Goal: Browse casually

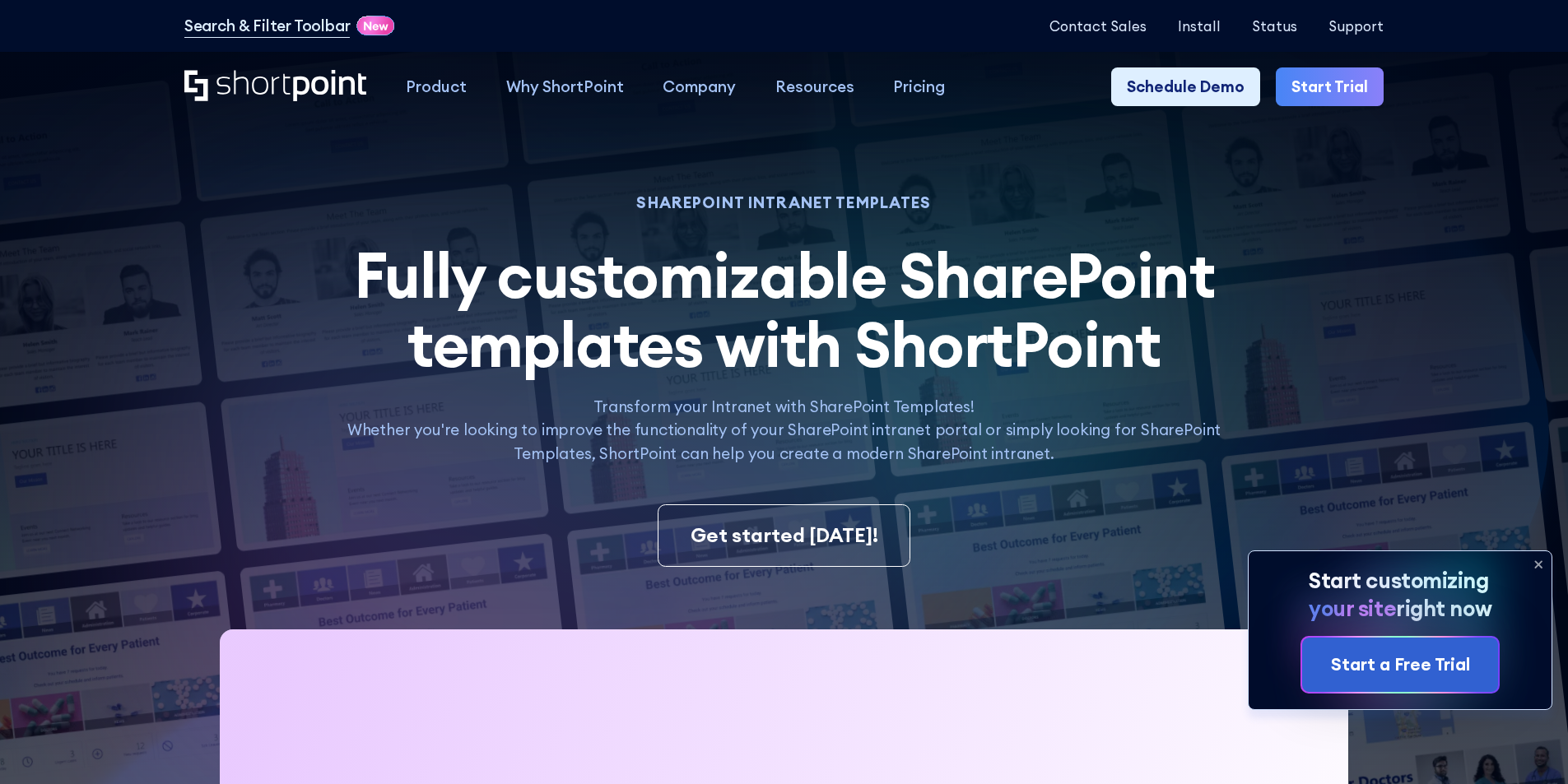
click at [1538, 558] on icon at bounding box center [1538, 564] width 26 height 26
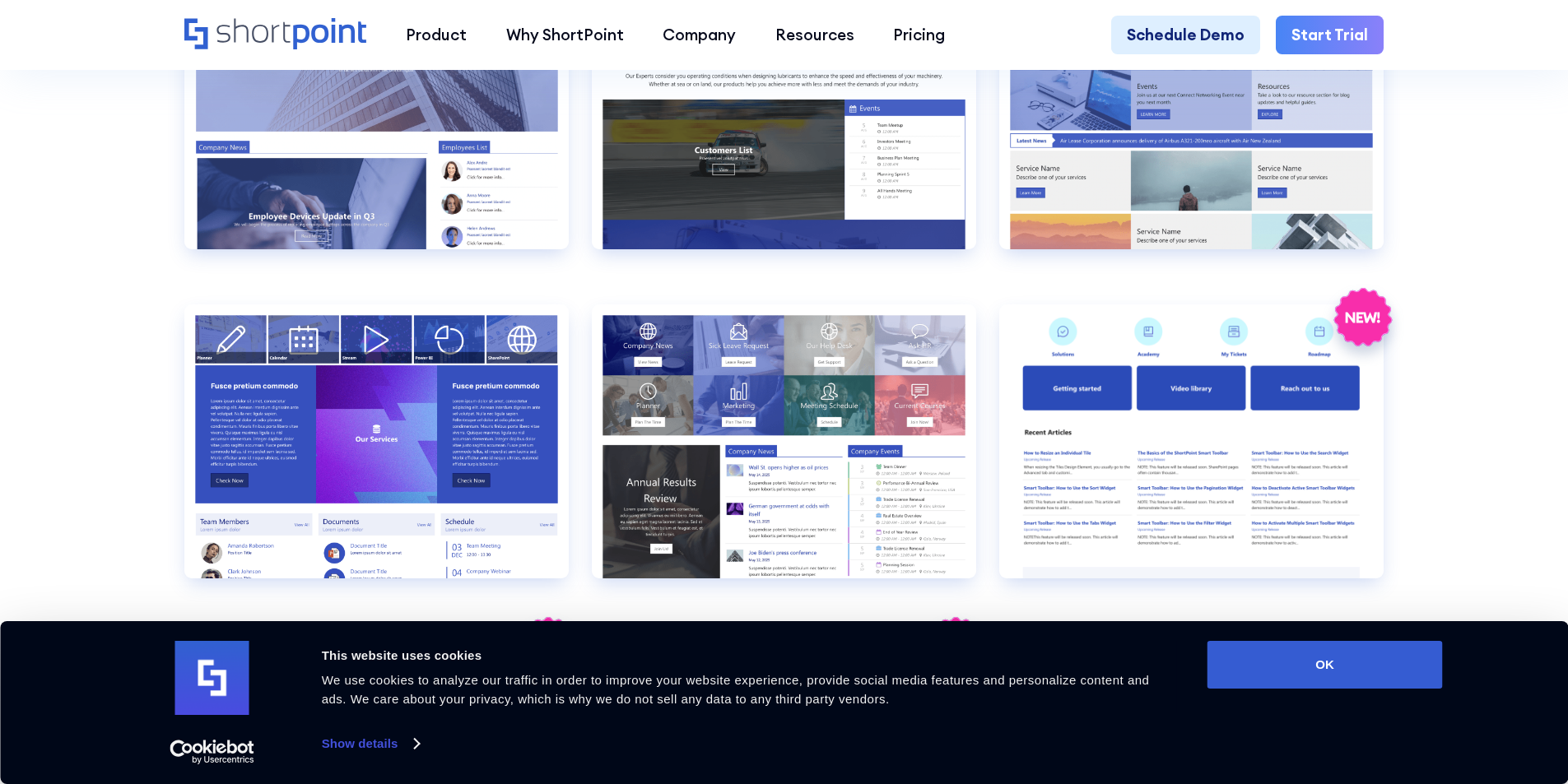
scroll to position [3949, 0]
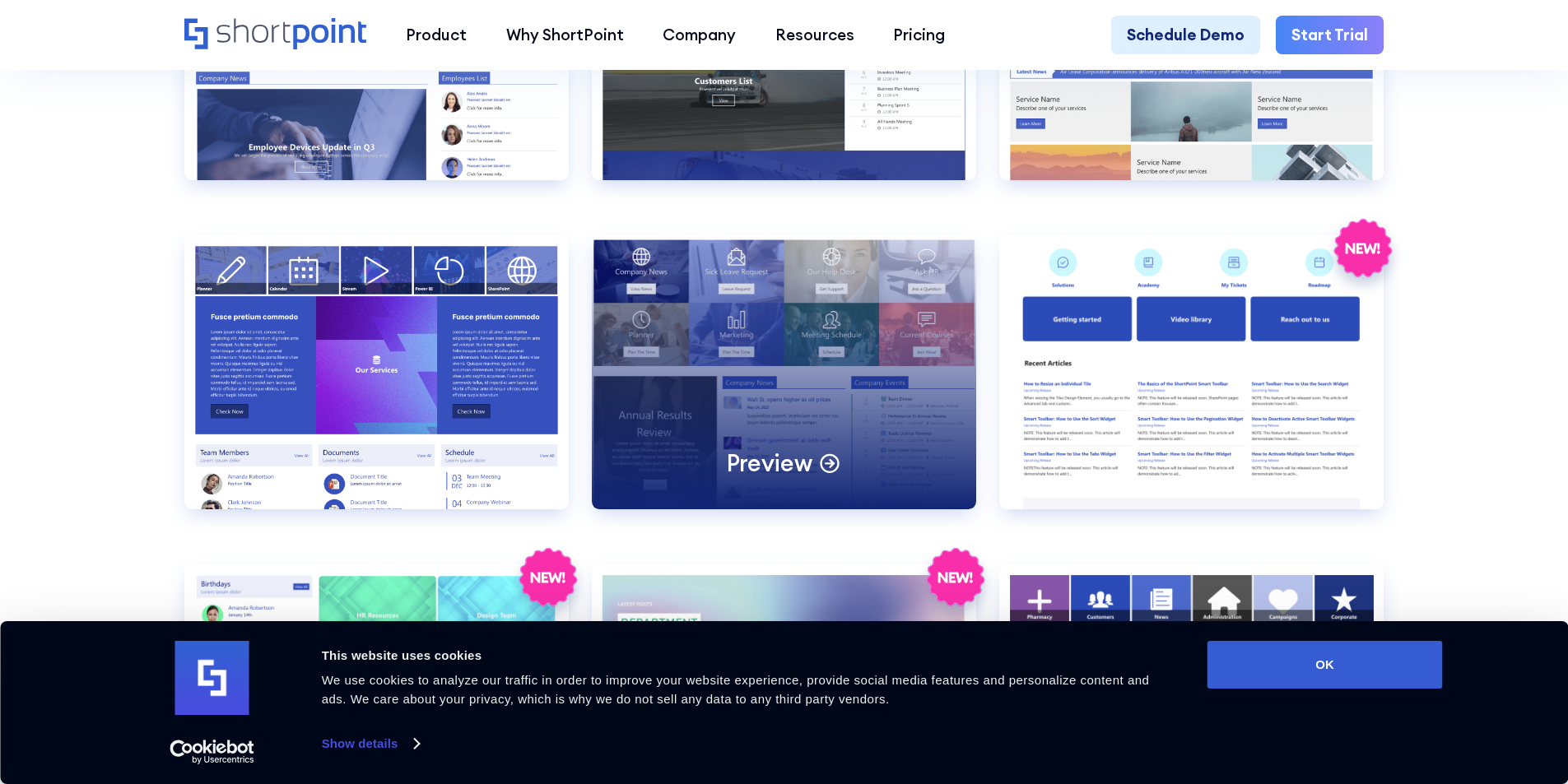
click at [825, 338] on div "Preview" at bounding box center [784, 372] width 385 height 274
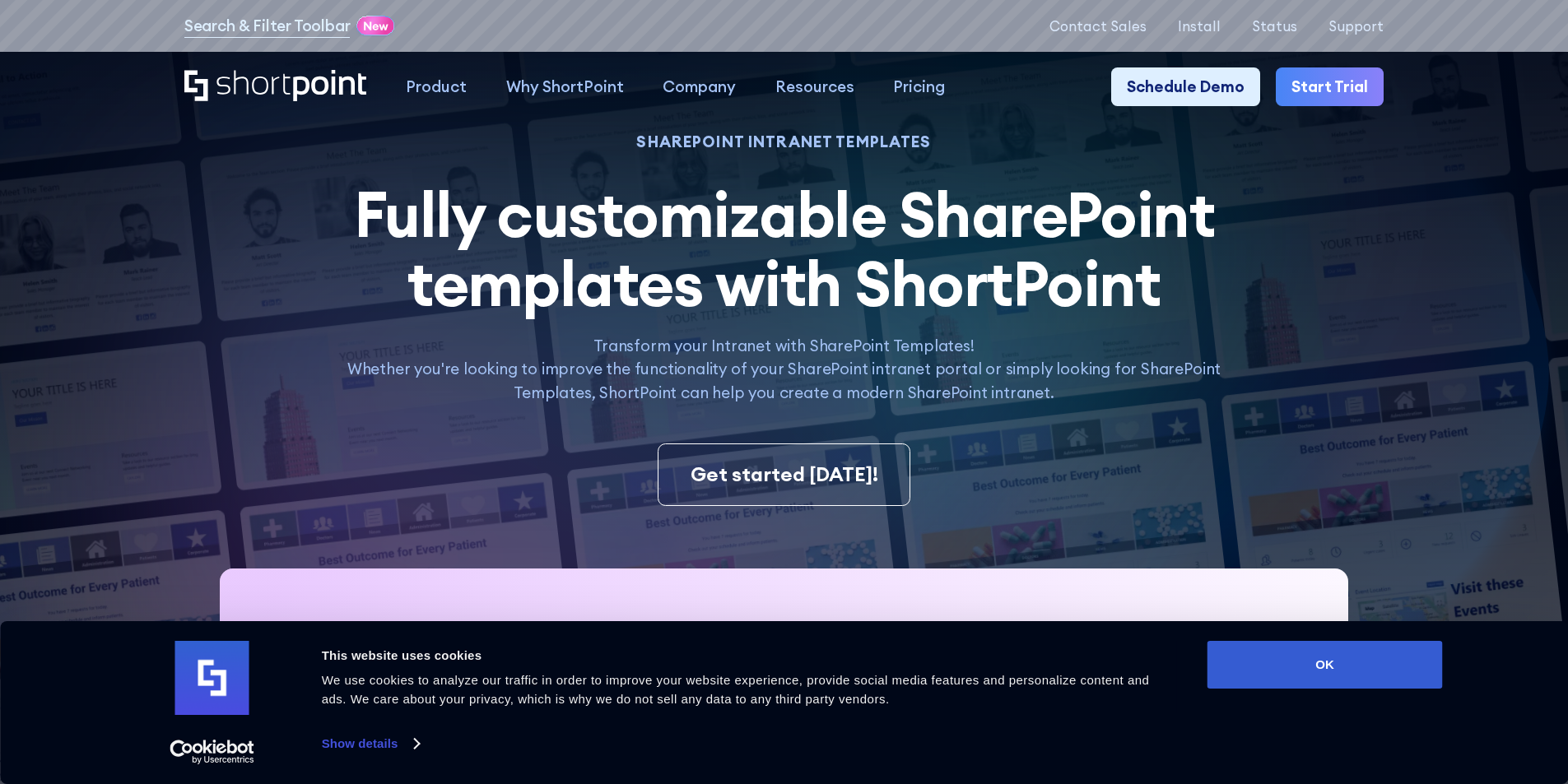
scroll to position [0, 0]
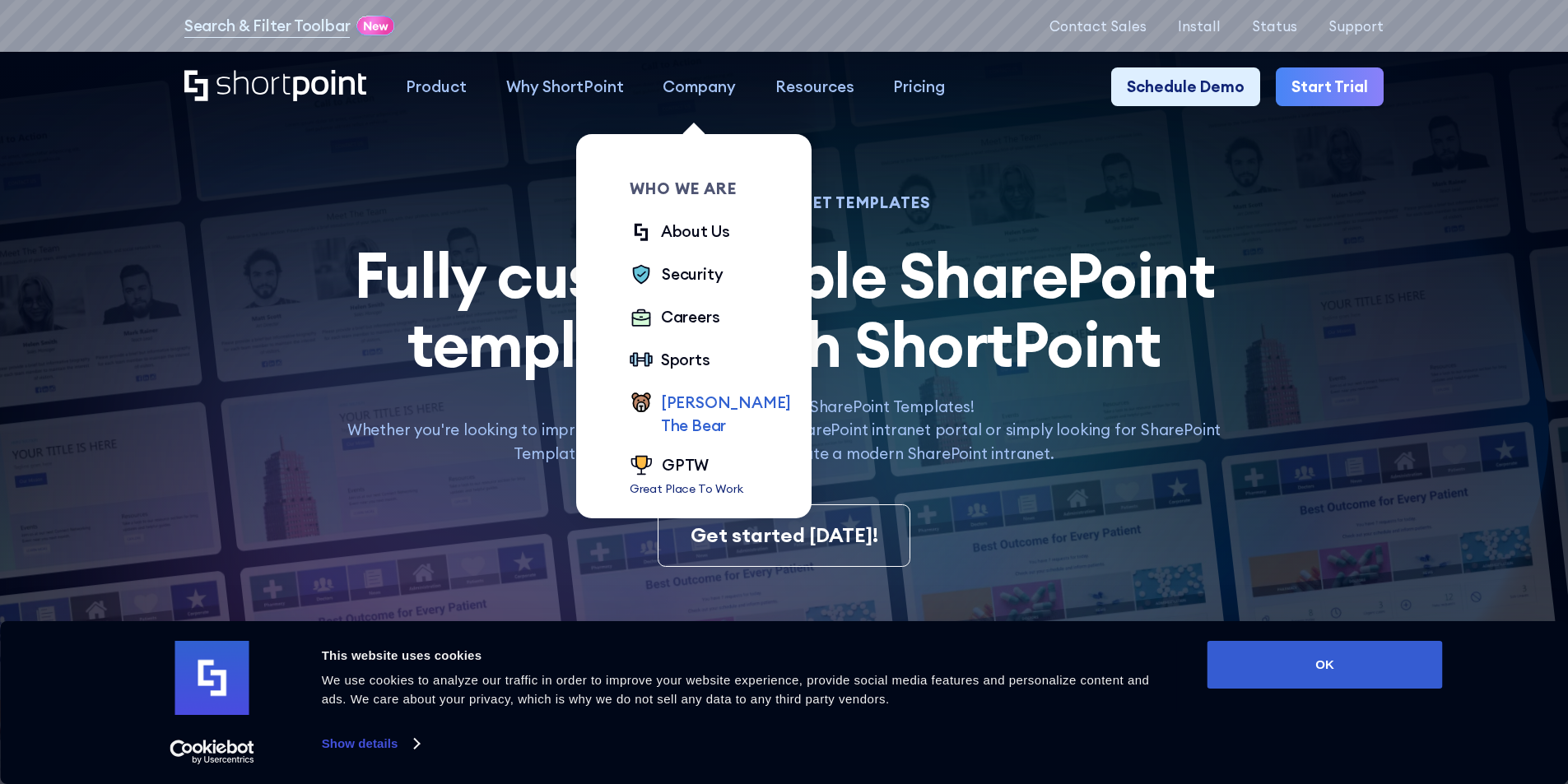
click at [676, 411] on div "[PERSON_NAME] The Bear" at bounding box center [727, 414] width 131 height 47
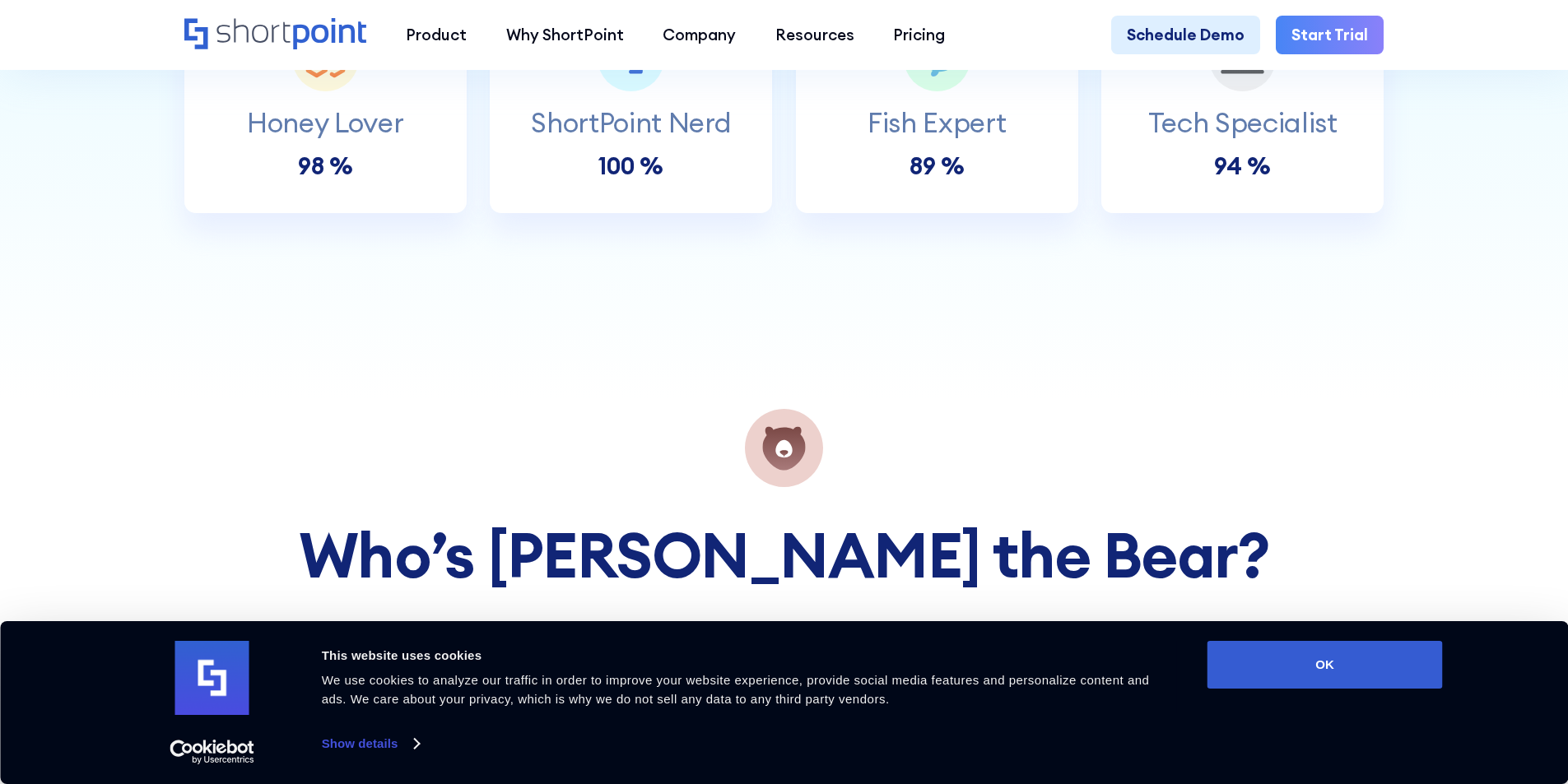
scroll to position [741, 0]
